Goal: Task Accomplishment & Management: Complete application form

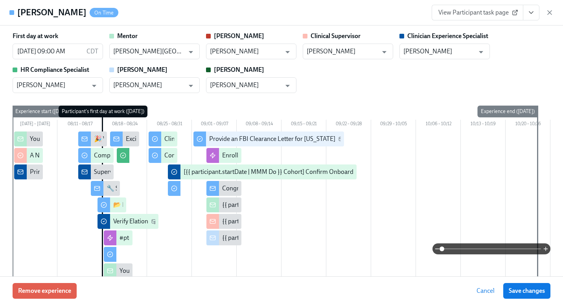
scroll to position [0, 3310]
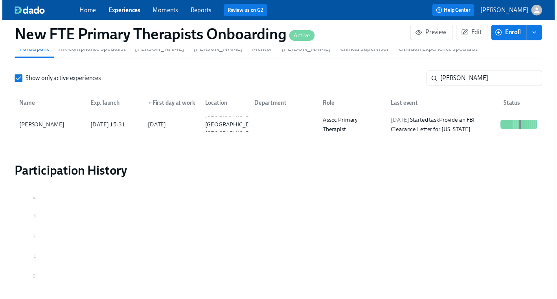
scroll to position [0, 3305]
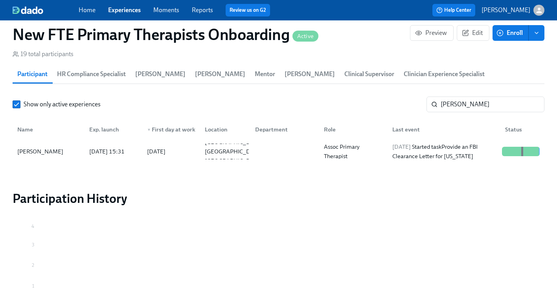
click at [130, 8] on link "Experiences" at bounding box center [124, 9] width 33 height 7
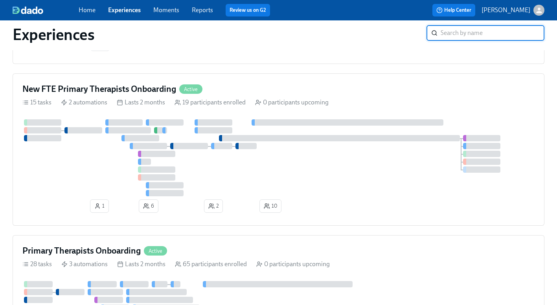
scroll to position [386, 0]
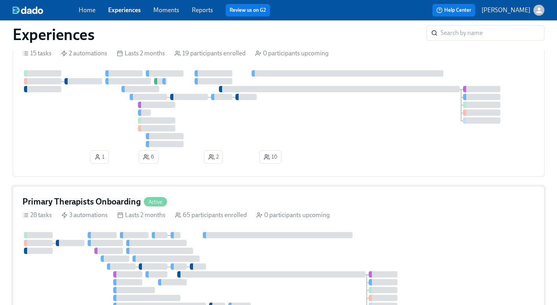
click at [192, 201] on div "Primary Therapists Onboarding Active" at bounding box center [278, 202] width 512 height 12
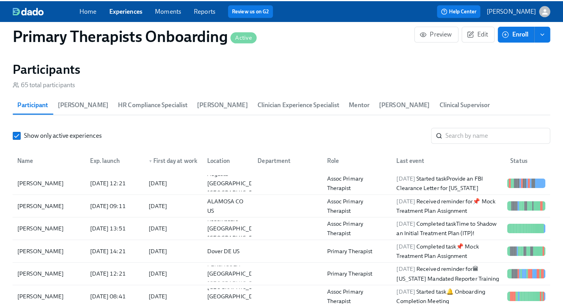
scroll to position [677, 0]
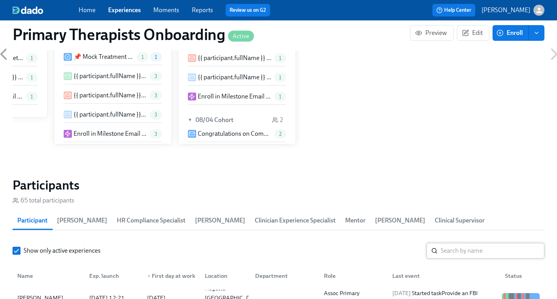
click at [467, 243] on input "search" at bounding box center [492, 251] width 104 height 16
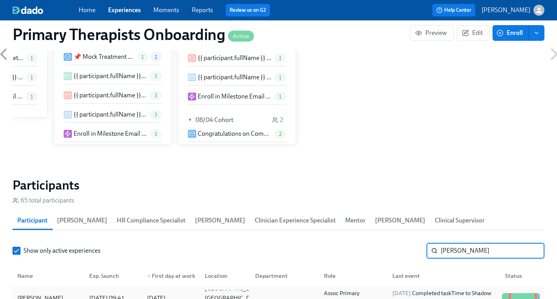
type input "donesha"
click at [60, 293] on div "Donesha Wright" at bounding box center [40, 297] width 52 height 9
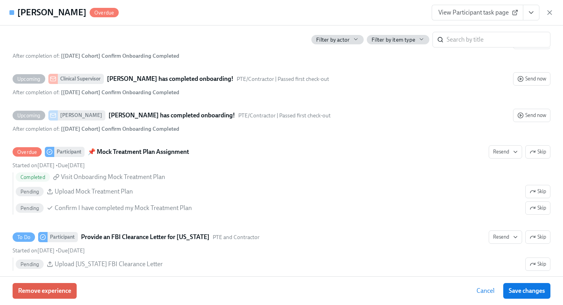
scroll to position [2228, 0]
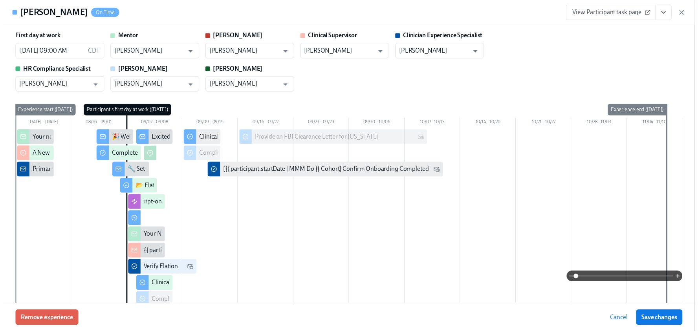
scroll to position [632, 0]
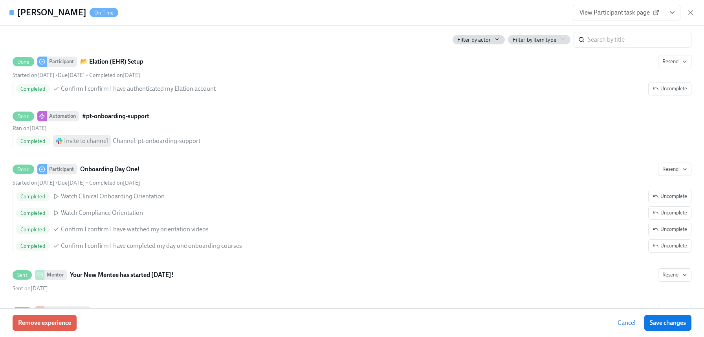
scroll to position [0, 3176]
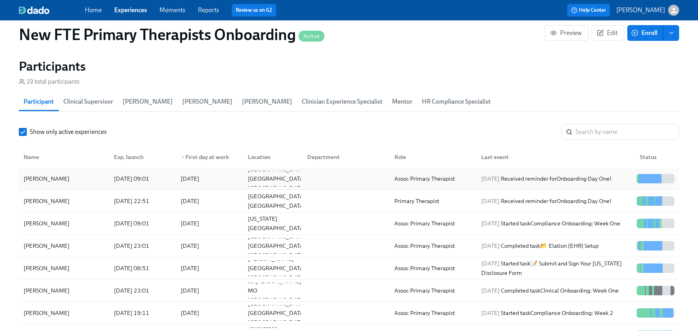
click at [68, 180] on div "Aba Taylor Ofori-Atta" at bounding box center [46, 178] width 52 height 9
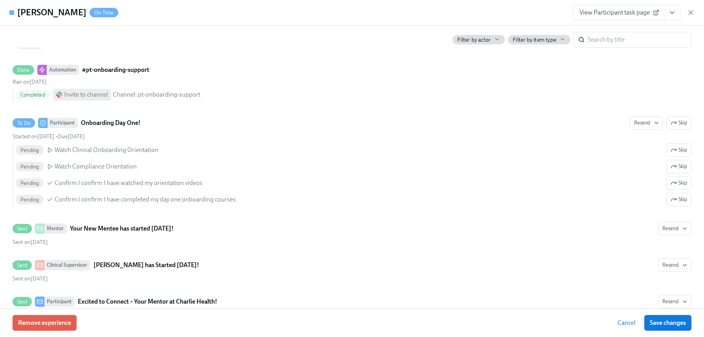
scroll to position [840, 0]
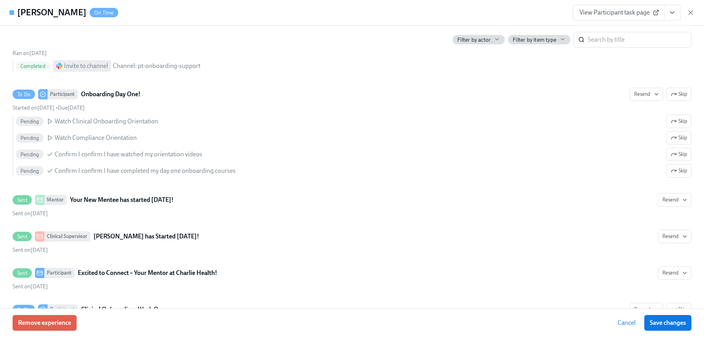
click at [605, 15] on span "View Participant task page" at bounding box center [618, 13] width 78 height 8
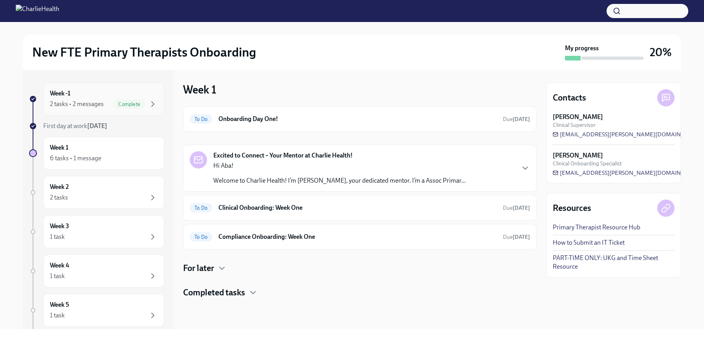
click at [104, 99] on div "2 tasks • 2 messages Complete" at bounding box center [104, 103] width 108 height 9
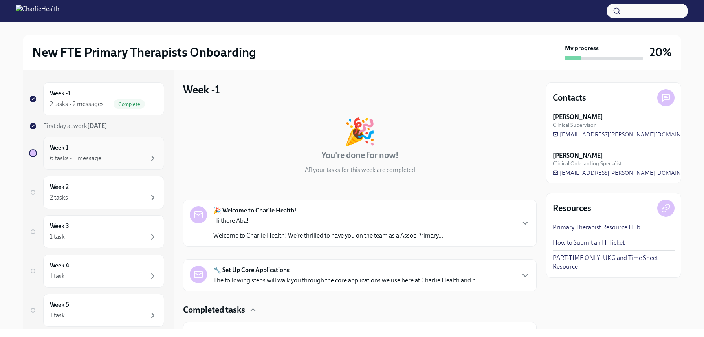
click at [107, 152] on div "Week 1 6 tasks • 1 message" at bounding box center [104, 153] width 108 height 20
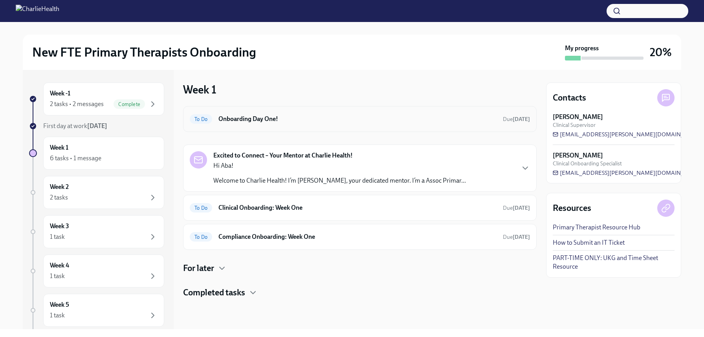
click at [311, 115] on h6 "Onboarding Day One!" at bounding box center [357, 119] width 278 height 9
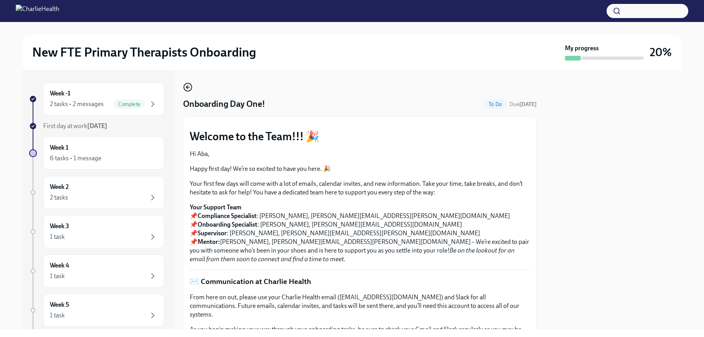
click at [185, 88] on icon "button" at bounding box center [187, 86] width 9 height 9
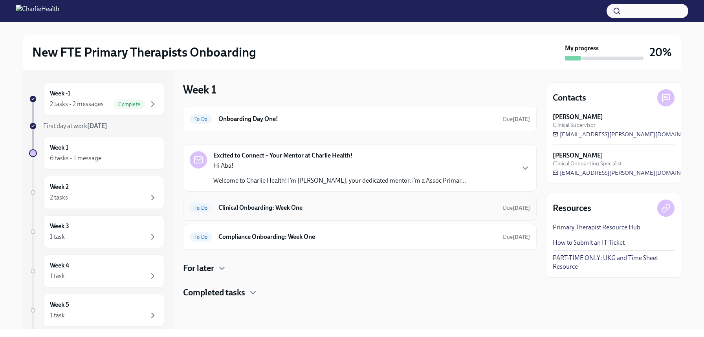
click at [317, 211] on h6 "Clinical Onboarding: Week One" at bounding box center [357, 207] width 278 height 9
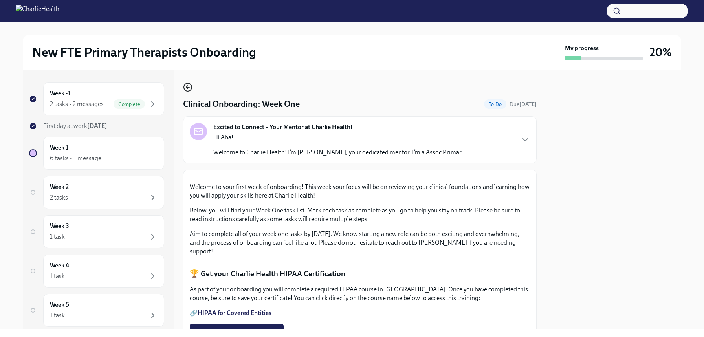
click at [185, 84] on circle "button" at bounding box center [188, 87] width 8 height 8
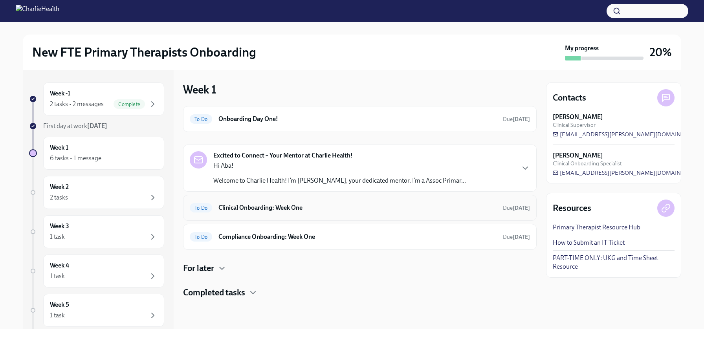
click at [324, 205] on h6 "Clinical Onboarding: Week One" at bounding box center [357, 207] width 278 height 9
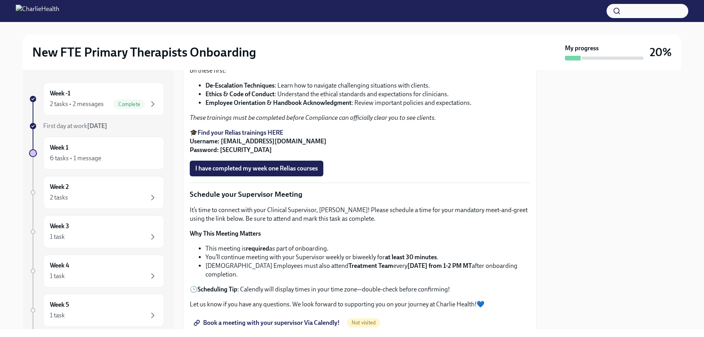
scroll to position [481, 0]
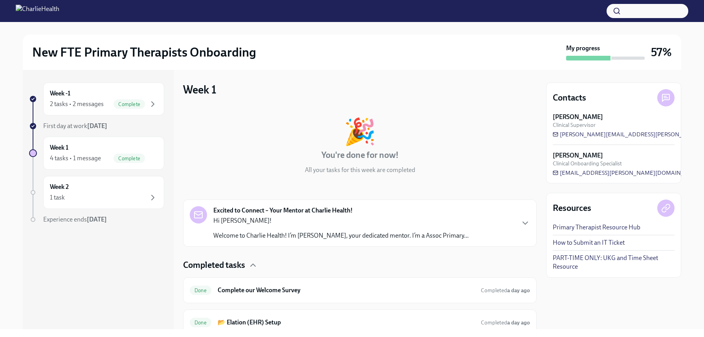
scroll to position [96, 0]
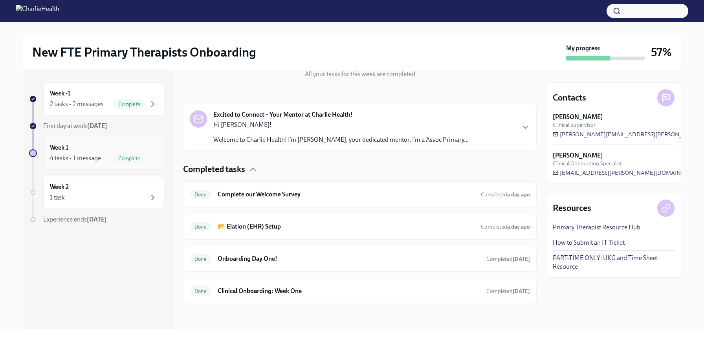
click at [96, 143] on div "Week 1 4 tasks • 1 message Complete" at bounding box center [104, 153] width 108 height 20
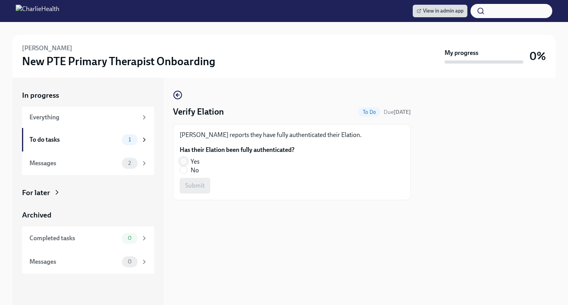
click at [186, 162] on input "Yes" at bounding box center [183, 161] width 7 height 7
radio input "true"
click at [202, 187] on span "Submit" at bounding box center [195, 186] width 20 height 8
click at [183, 172] on input "No" at bounding box center [183, 170] width 7 height 7
radio input "true"
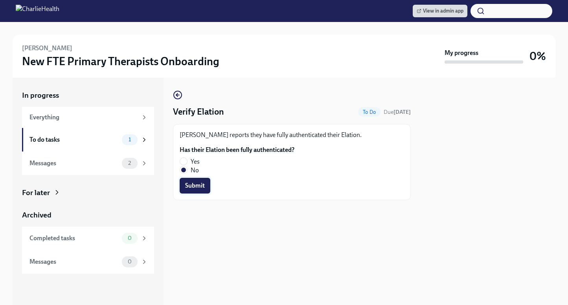
click at [203, 191] on button "Submit" at bounding box center [195, 186] width 31 height 16
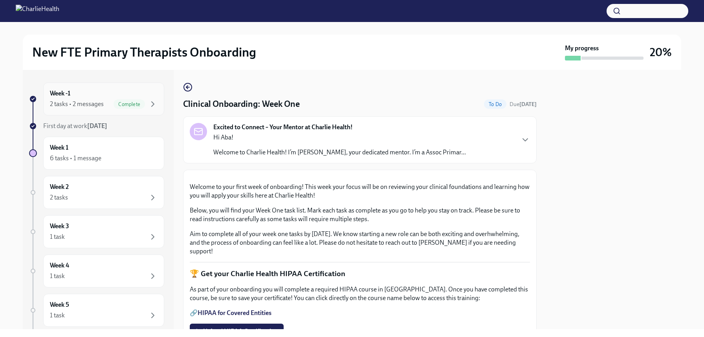
click at [108, 93] on div "Week -1 2 tasks • 2 messages Complete" at bounding box center [104, 99] width 108 height 20
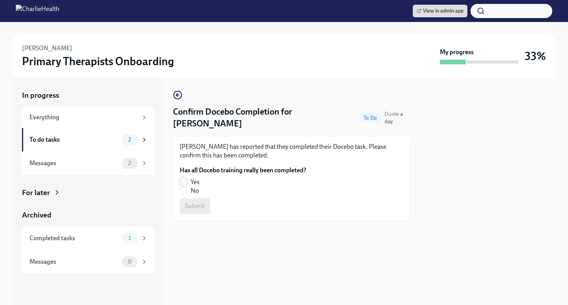
click at [186, 180] on input "Yes" at bounding box center [183, 181] width 7 height 7
radio input "true"
click at [201, 203] on span "Submit" at bounding box center [195, 206] width 20 height 8
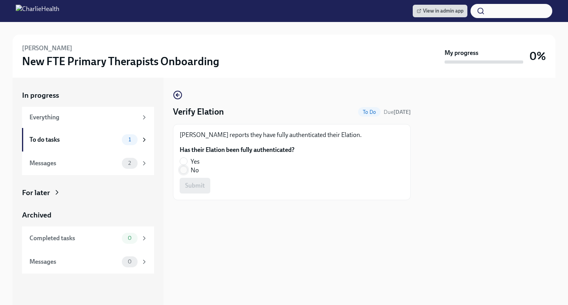
click at [182, 172] on input "No" at bounding box center [183, 170] width 7 height 7
radio input "true"
click at [189, 189] on span "Submit" at bounding box center [195, 186] width 20 height 8
click at [187, 170] on span at bounding box center [184, 170] width 8 height 8
click at [187, 170] on input "No" at bounding box center [183, 170] width 7 height 7
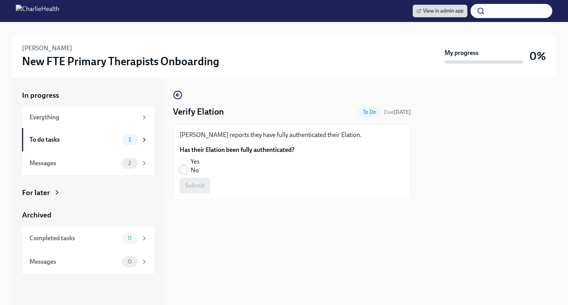
radio input "true"
click at [195, 180] on button "Submit" at bounding box center [195, 186] width 31 height 16
click at [182, 169] on input "No" at bounding box center [183, 170] width 7 height 7
radio input "true"
click at [191, 182] on span "Submit" at bounding box center [195, 186] width 20 height 8
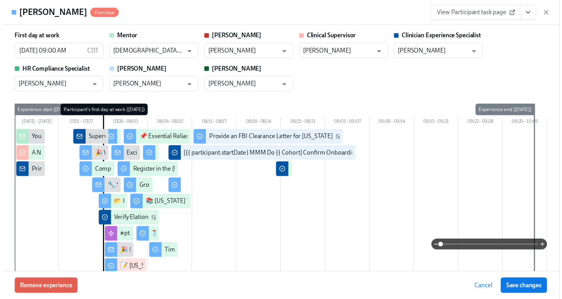
scroll to position [2228, 0]
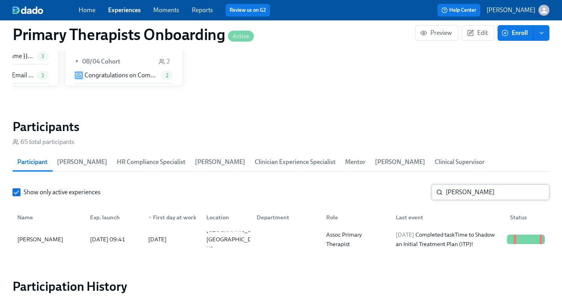
scroll to position [735, 0]
click at [486, 185] on input "donesha" at bounding box center [497, 193] width 104 height 16
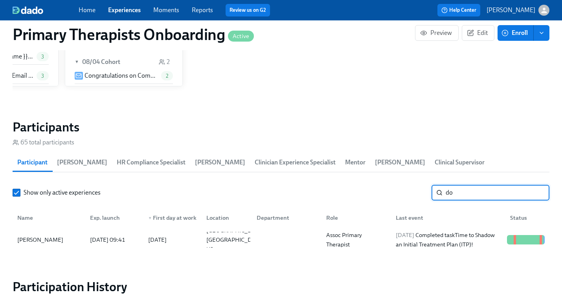
type input "d"
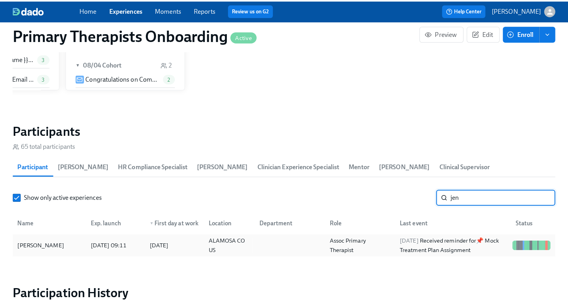
scroll to position [734, 0]
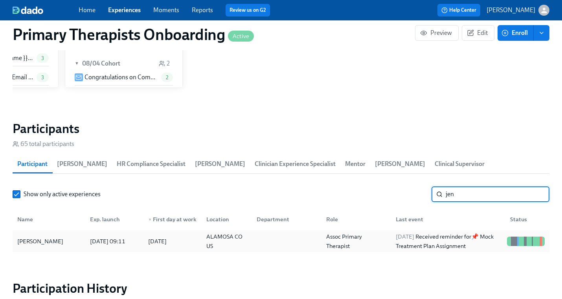
type input "jen"
click at [57, 234] on div "Jenn McCoy" at bounding box center [49, 242] width 70 height 16
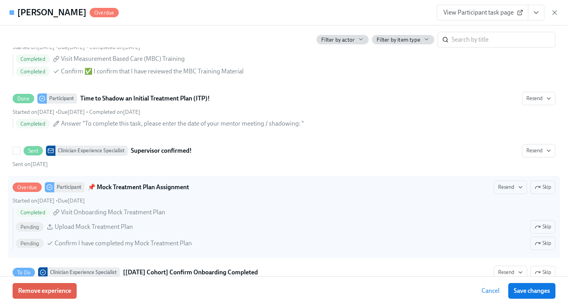
scroll to position [1919, 0]
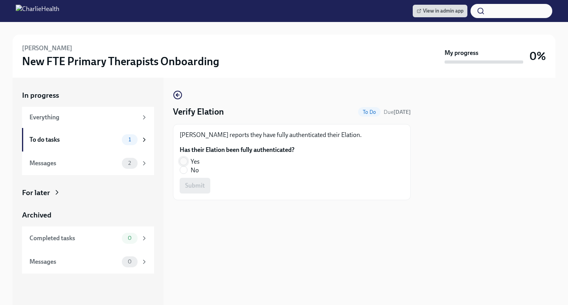
click at [185, 161] on input "Yes" at bounding box center [183, 161] width 7 height 7
radio input "true"
click at [201, 191] on button "Submit" at bounding box center [195, 186] width 31 height 16
click at [185, 172] on input "No" at bounding box center [183, 170] width 7 height 7
radio input "true"
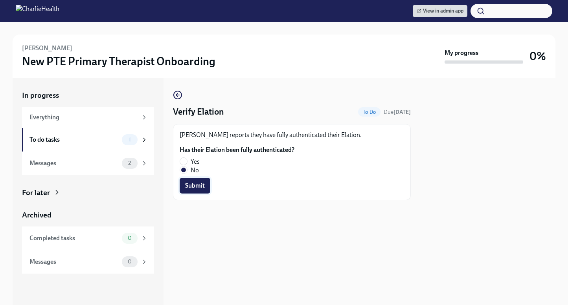
click at [197, 189] on span "Submit" at bounding box center [195, 186] width 20 height 8
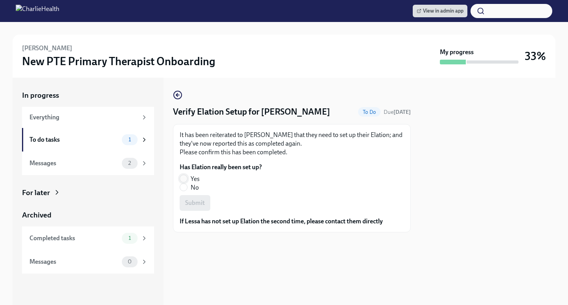
click at [187, 178] on input "Yes" at bounding box center [183, 178] width 7 height 7
radio input "true"
click at [204, 204] on span "Submit" at bounding box center [195, 203] width 20 height 8
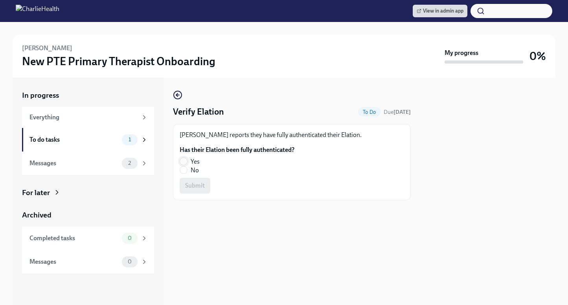
click at [185, 161] on input "Yes" at bounding box center [183, 161] width 7 height 7
radio input "true"
click at [194, 182] on span "Submit" at bounding box center [195, 186] width 20 height 8
click at [186, 172] on input "No" at bounding box center [183, 170] width 7 height 7
radio input "true"
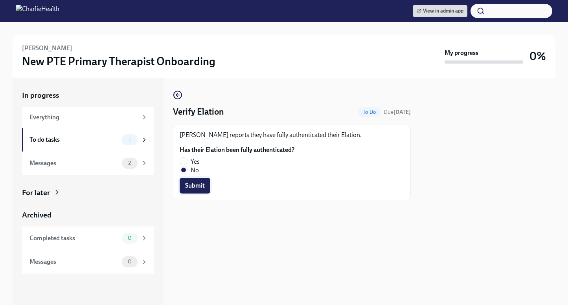
click at [197, 188] on span "Submit" at bounding box center [195, 186] width 20 height 8
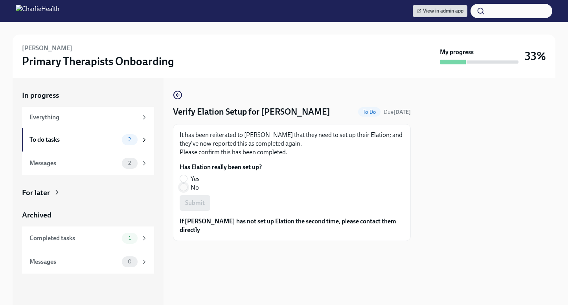
click at [186, 188] on input "No" at bounding box center [183, 187] width 7 height 7
radio input "true"
click at [196, 200] on span "Submit" at bounding box center [195, 203] width 20 height 8
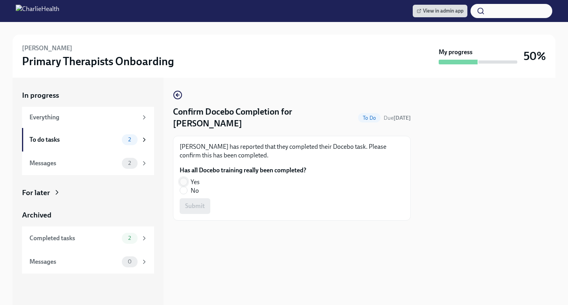
click at [185, 182] on input "Yes" at bounding box center [183, 181] width 7 height 7
radio input "true"
click at [193, 201] on button "Submit" at bounding box center [195, 206] width 31 height 16
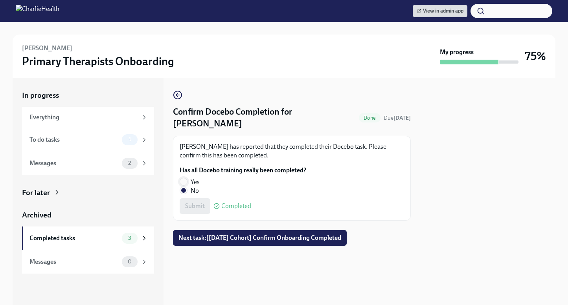
click at [187, 178] on span at bounding box center [184, 182] width 8 height 8
click at [187, 178] on input "Yes" at bounding box center [183, 181] width 7 height 7
radio input "true"
click at [194, 202] on span "Submit" at bounding box center [195, 206] width 20 height 8
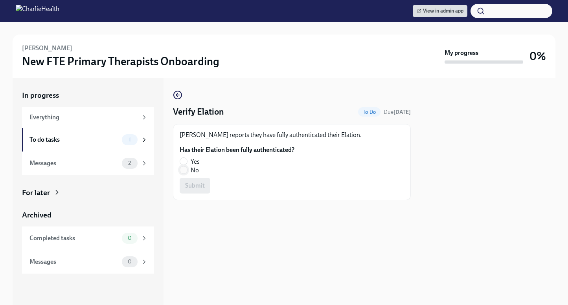
click at [185, 170] on input "No" at bounding box center [183, 170] width 7 height 7
radio input "true"
click at [191, 183] on span "Submit" at bounding box center [195, 186] width 20 height 8
click at [187, 170] on span at bounding box center [184, 170] width 8 height 8
click at [187, 170] on input "No" at bounding box center [183, 170] width 7 height 7
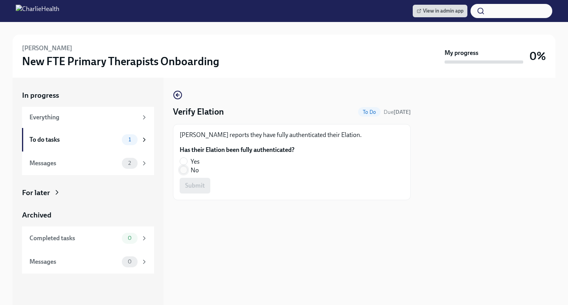
radio input "true"
click at [195, 187] on span "Submit" at bounding box center [195, 186] width 20 height 8
